Goal: Information Seeking & Learning: Find specific fact

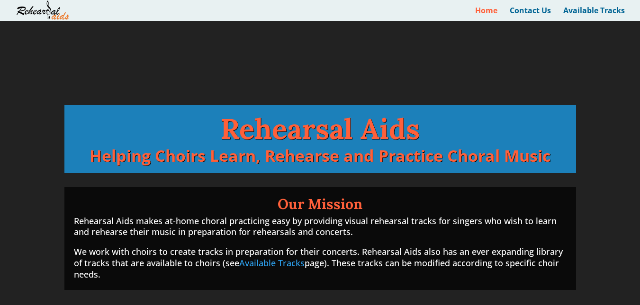
click at [53, 12] on img at bounding box center [42, 10] width 53 height 21
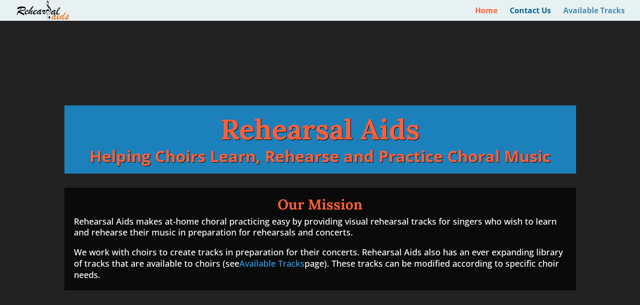
click at [586, 9] on link "Available Tracks" at bounding box center [594, 14] width 62 height 14
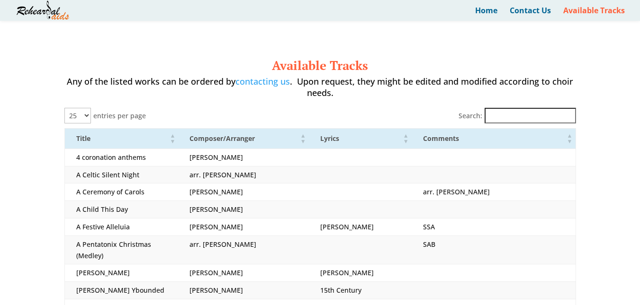
select select "25"
click at [505, 115] on input "Search:" at bounding box center [529, 116] width 91 height 16
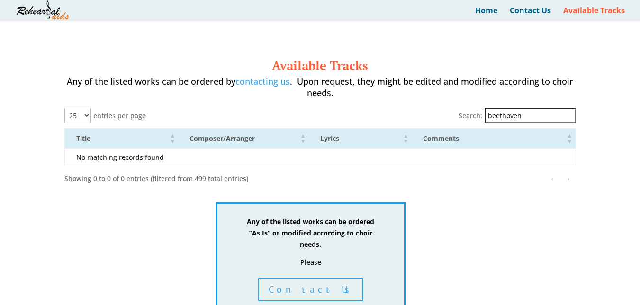
click at [497, 116] on input "beethoven" at bounding box center [529, 116] width 91 height 16
click at [533, 114] on input "Beethoven" at bounding box center [529, 116] width 91 height 16
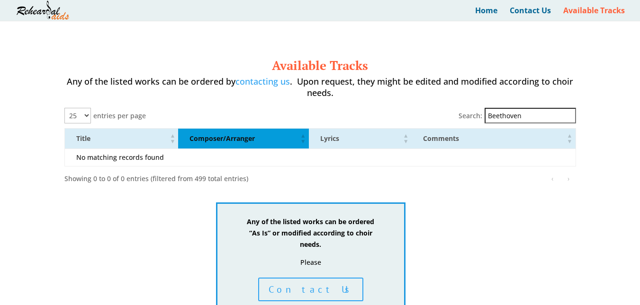
click at [240, 137] on span "Composer/Arranger" at bounding box center [221, 138] width 65 height 9
click at [530, 115] on input "Beethoven" at bounding box center [529, 116] width 91 height 16
click at [560, 113] on input "Beethoven" at bounding box center [529, 116] width 91 height 16
drag, startPoint x: 536, startPoint y: 113, endPoint x: 485, endPoint y: 115, distance: 51.6
click at [485, 115] on div "Search: Beethoven" at bounding box center [516, 116] width 117 height 16
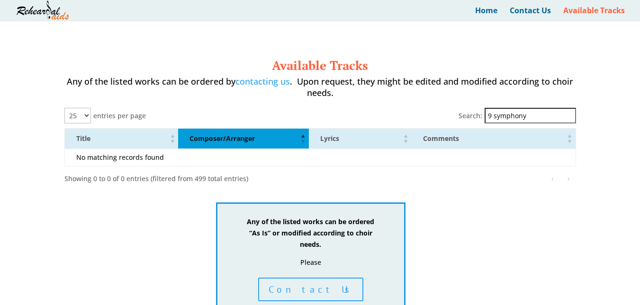
drag, startPoint x: 499, startPoint y: 116, endPoint x: 481, endPoint y: 116, distance: 17.5
click at [481, 116] on div "Search: 9 symphony" at bounding box center [516, 116] width 117 height 16
click at [532, 116] on input "symphony" at bounding box center [529, 116] width 91 height 16
type input "symphony"
click at [473, 118] on label "Search:" at bounding box center [470, 115] width 24 height 11
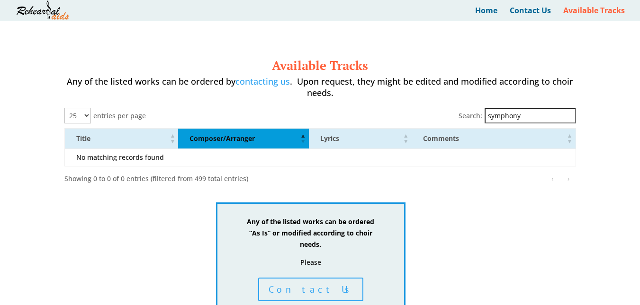
click at [484, 118] on input "symphony" at bounding box center [529, 116] width 91 height 16
click at [300, 133] on span "Composer/Arranger: Activate to invert sorting" at bounding box center [303, 139] width 6 height 20
click at [300, 141] on span "Composer/Arranger: Activate to remove sorting" at bounding box center [303, 139] width 6 height 20
click at [300, 133] on span "Composer/Arranger: Activate to sort" at bounding box center [303, 139] width 6 height 20
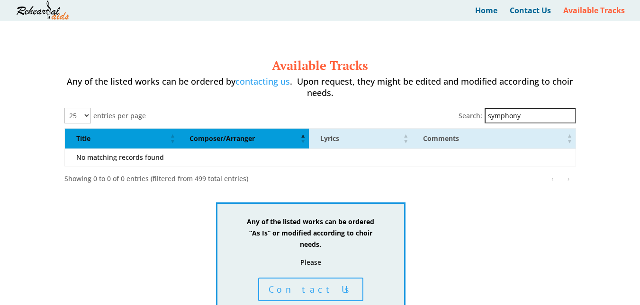
click at [90, 135] on span "Title" at bounding box center [83, 138] width 14 height 9
click at [222, 134] on span "Composer/Arranger" at bounding box center [221, 138] width 65 height 9
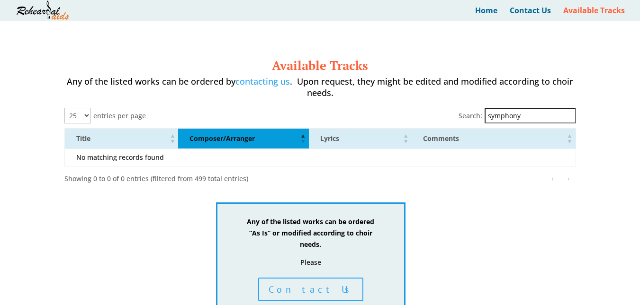
click at [222, 134] on span "Composer/Arranger" at bounding box center [221, 138] width 65 height 9
